Goal: Task Accomplishment & Management: Manage account settings

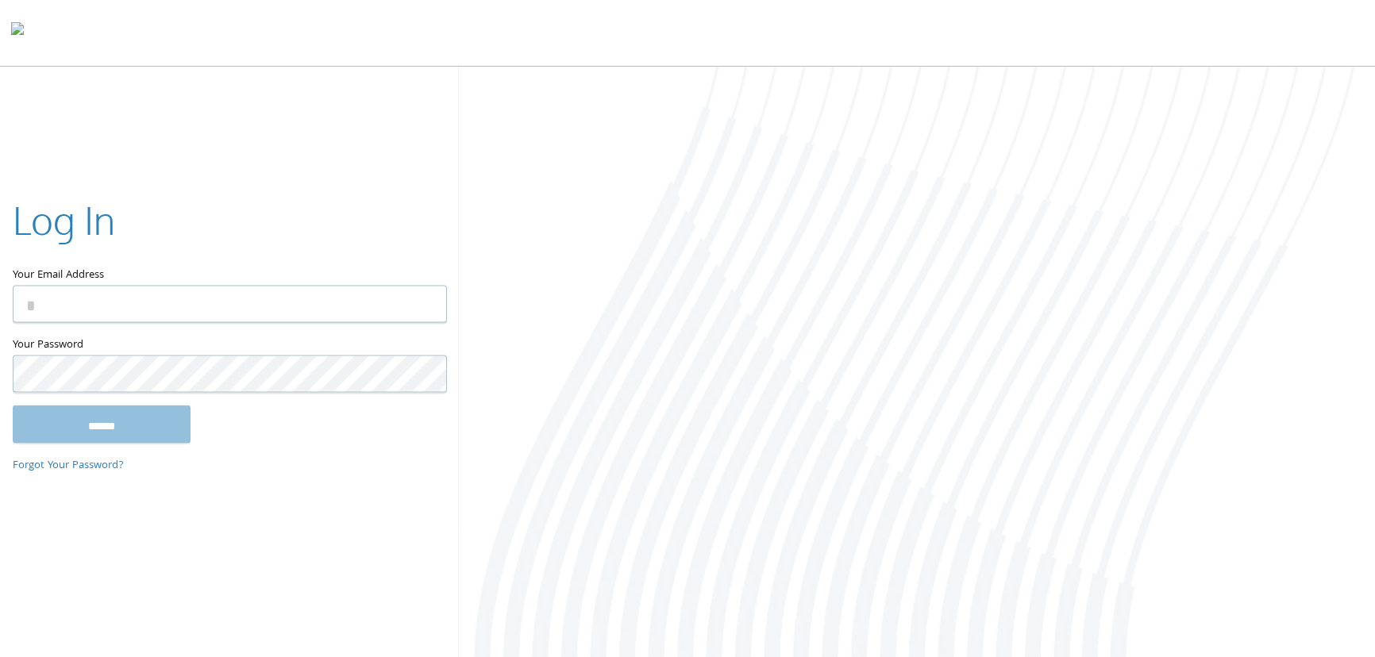
type input "**********"
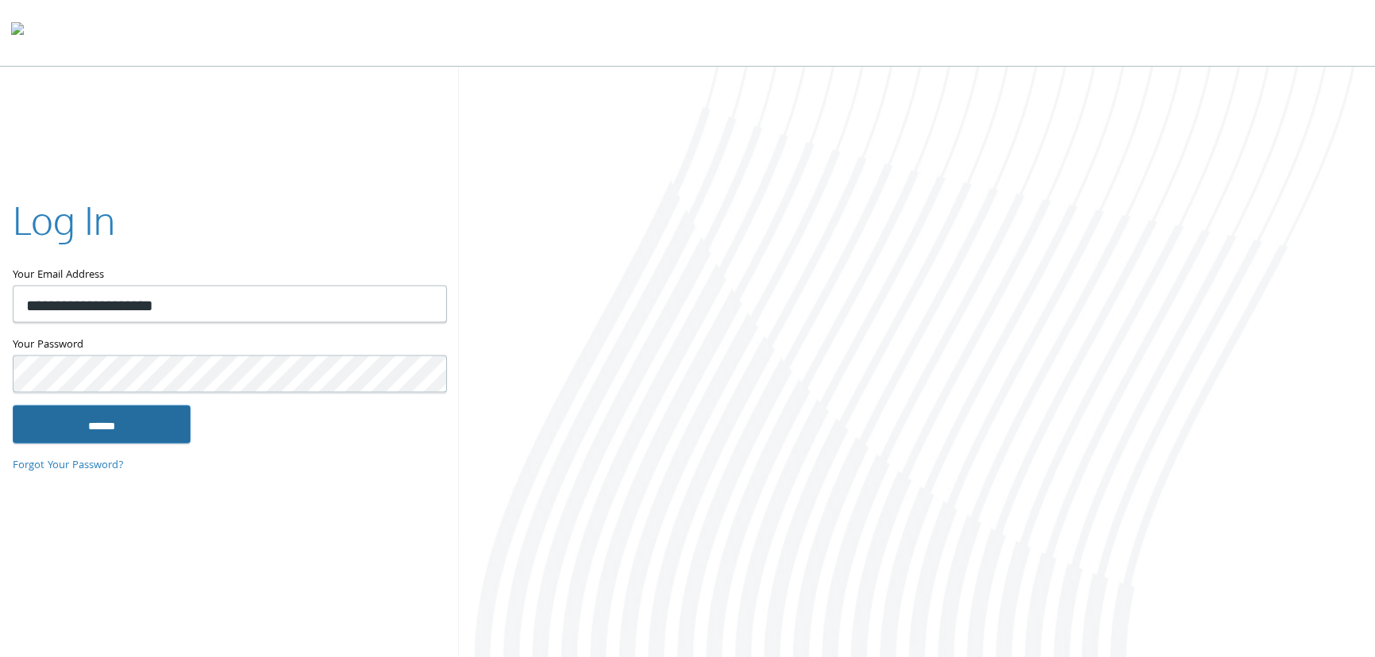
click at [144, 422] on input "******" at bounding box center [102, 424] width 178 height 38
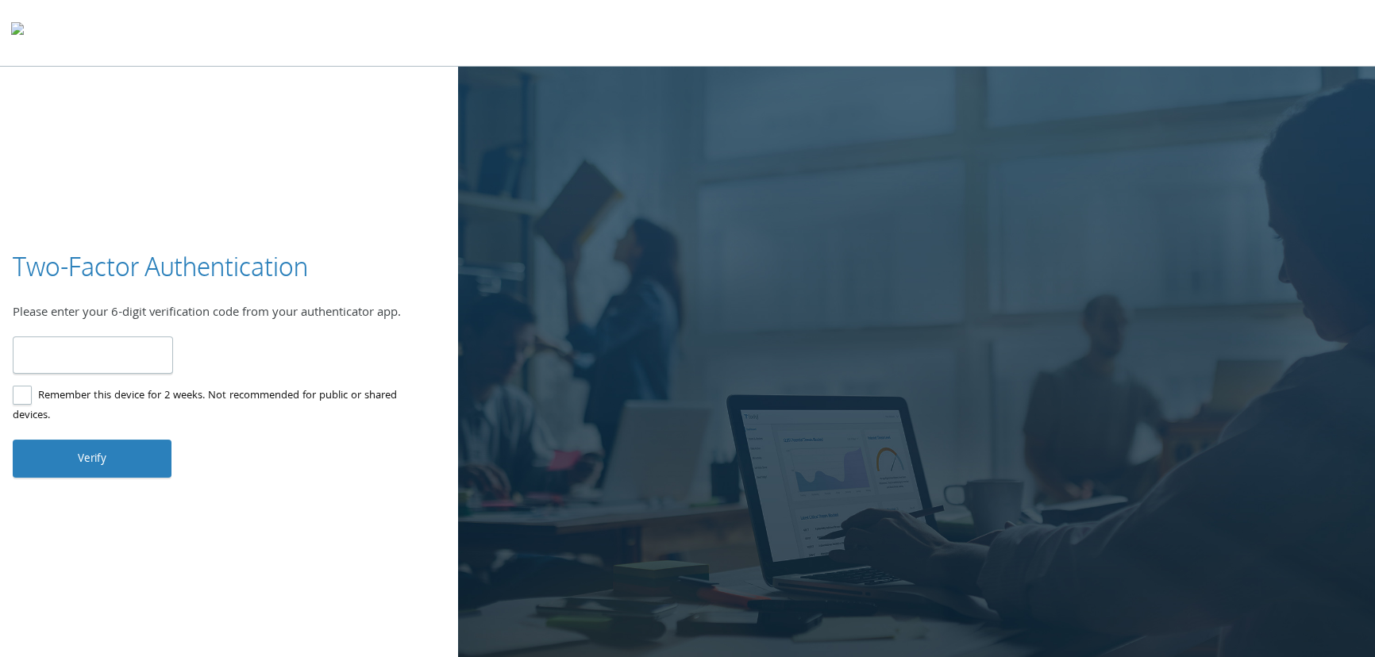
type input "******"
click at [94, 462] on button "Verify" at bounding box center [92, 459] width 159 height 38
